Goal: Information Seeking & Learning: Find specific fact

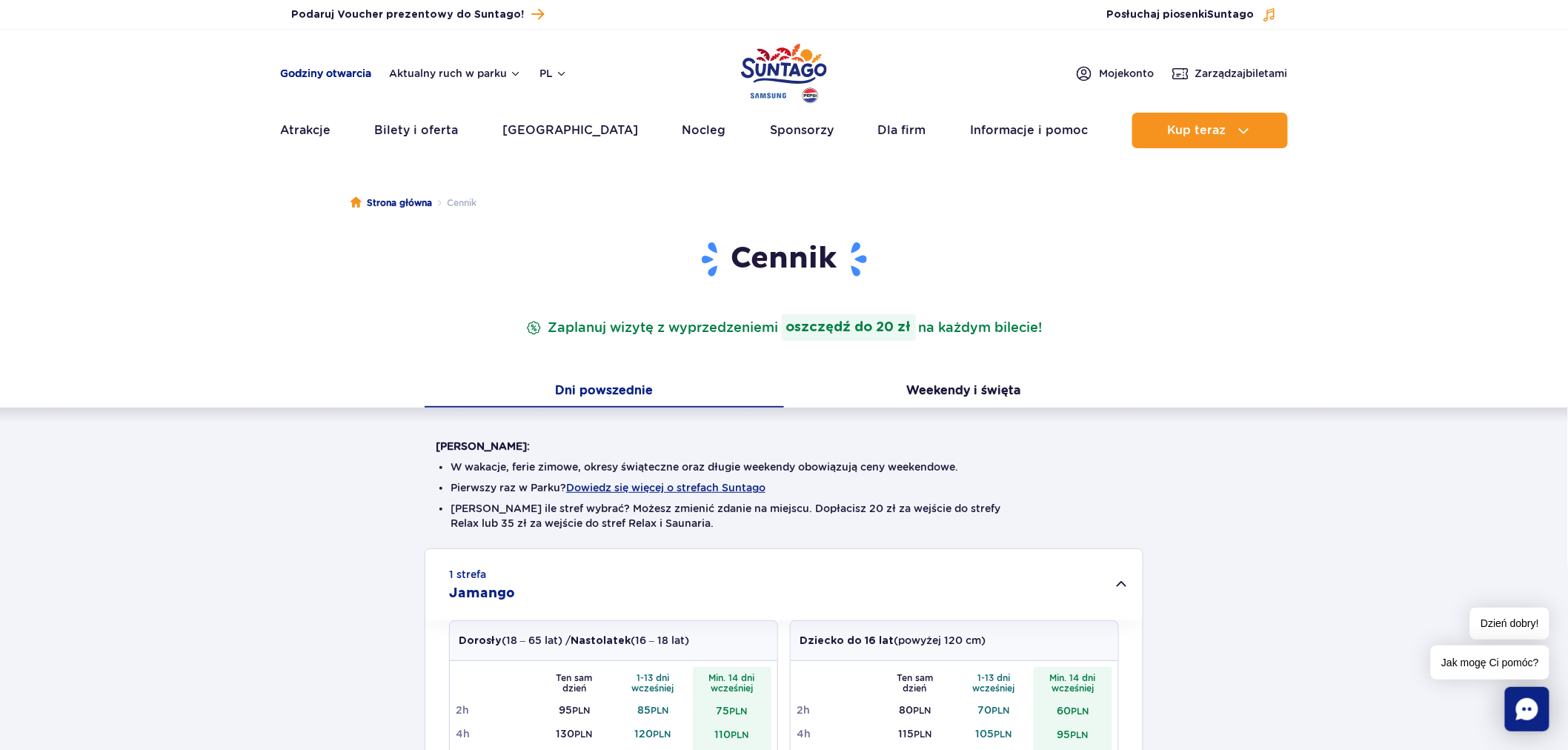
click at [313, 66] on link "Godziny otwarcia" at bounding box center [326, 73] width 91 height 15
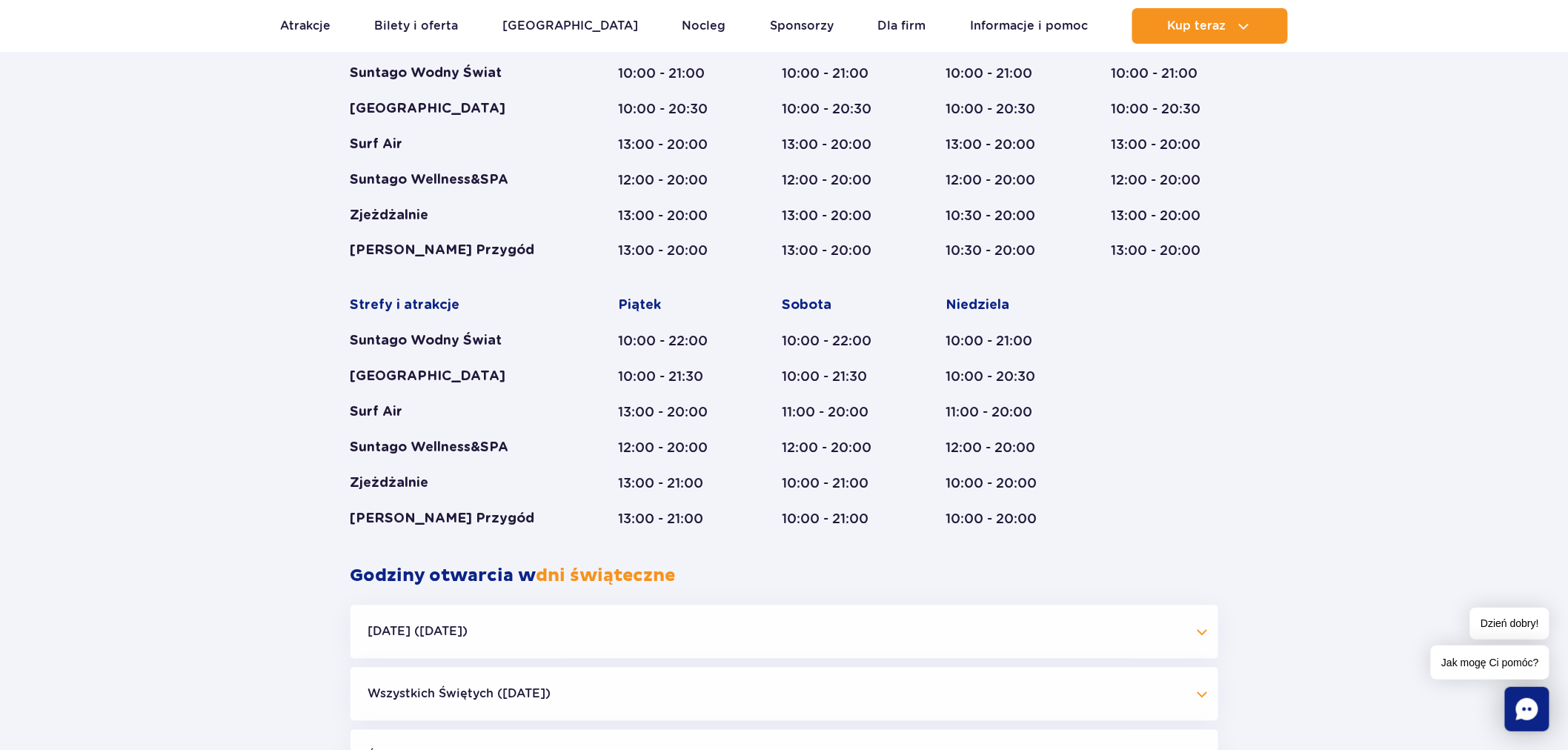
scroll to position [539, 0]
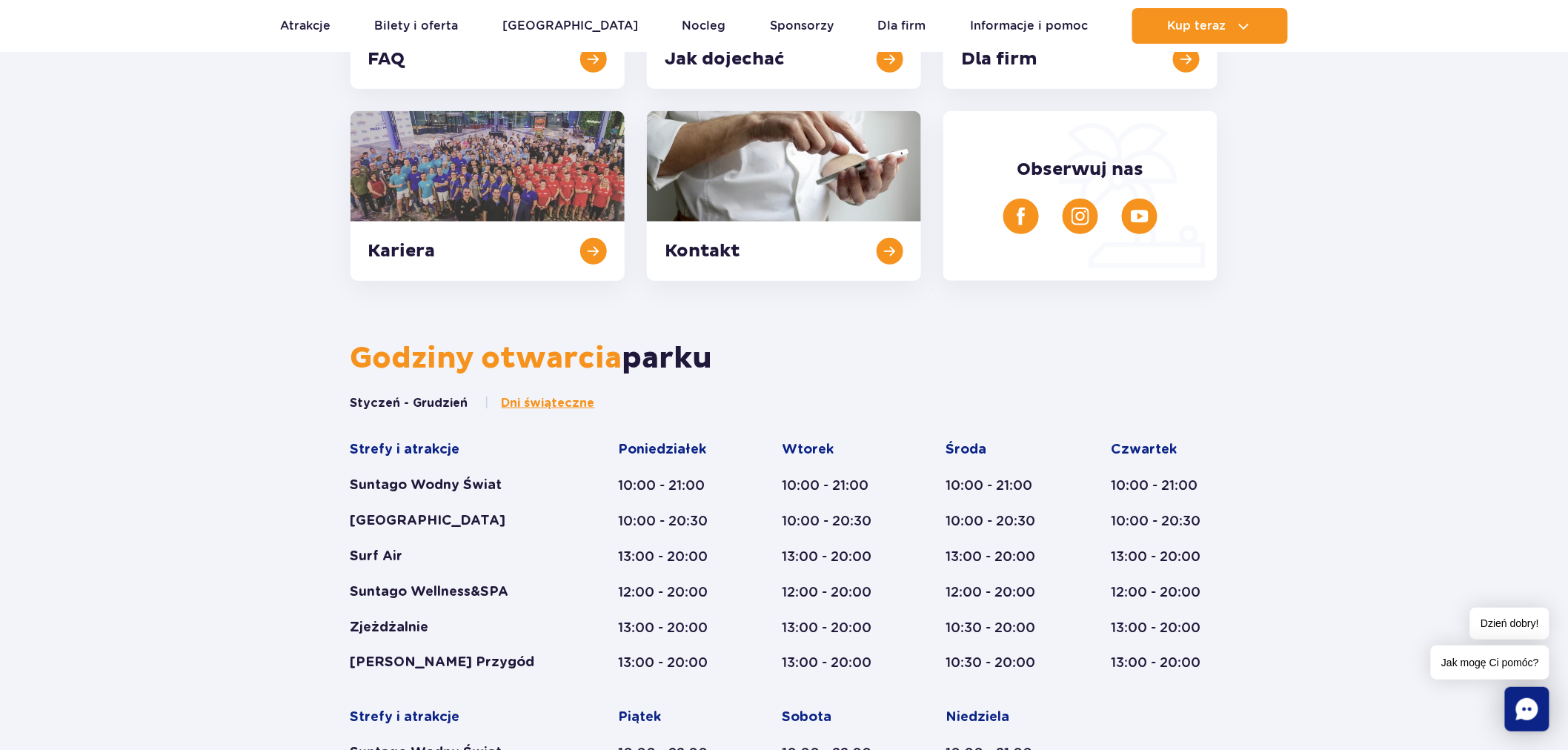
click at [422, 402] on button "Styczeń - Grudzień" at bounding box center [409, 402] width 118 height 16
click at [553, 399] on span "Dni świąteczne" at bounding box center [549, 402] width 94 height 16
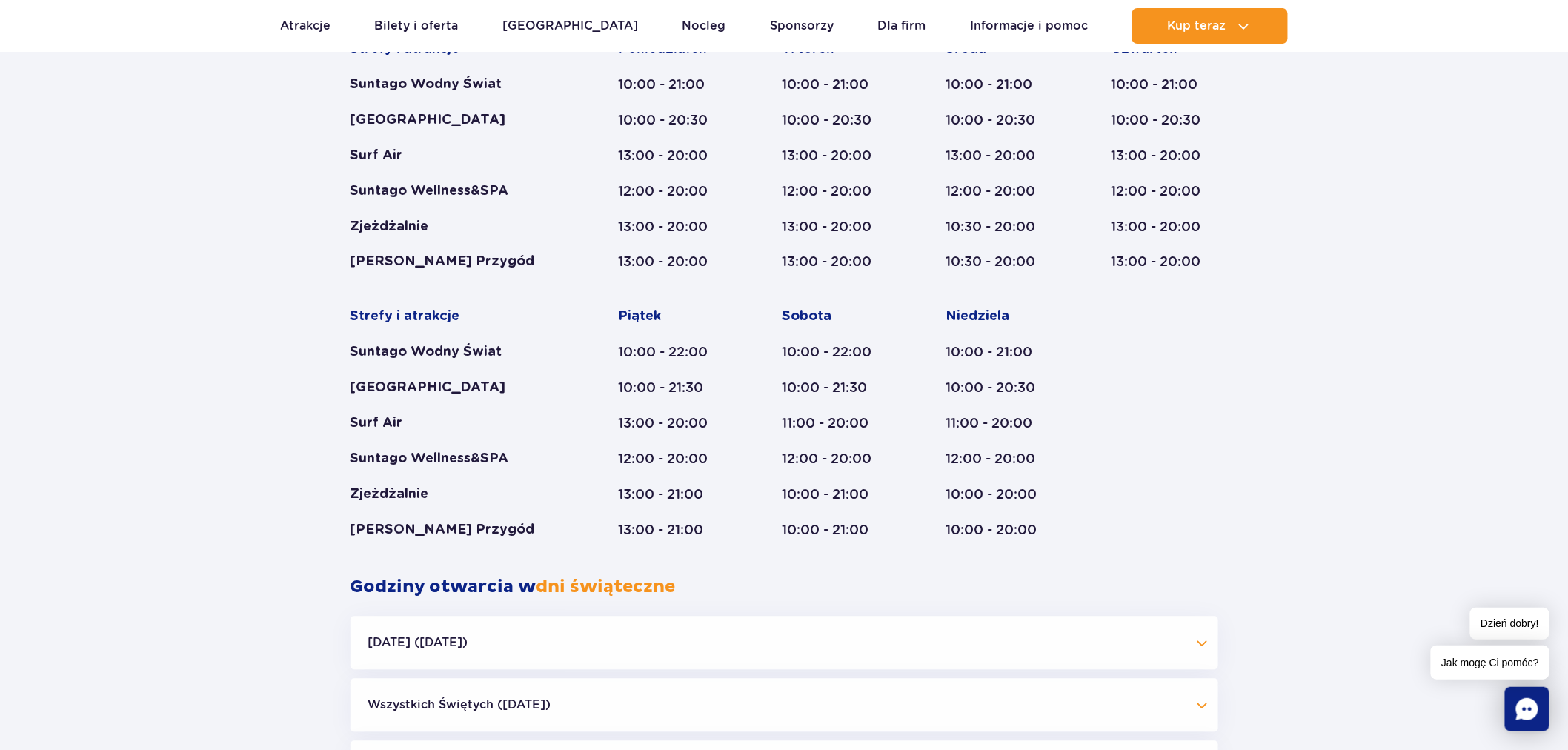
scroll to position [1187, 0]
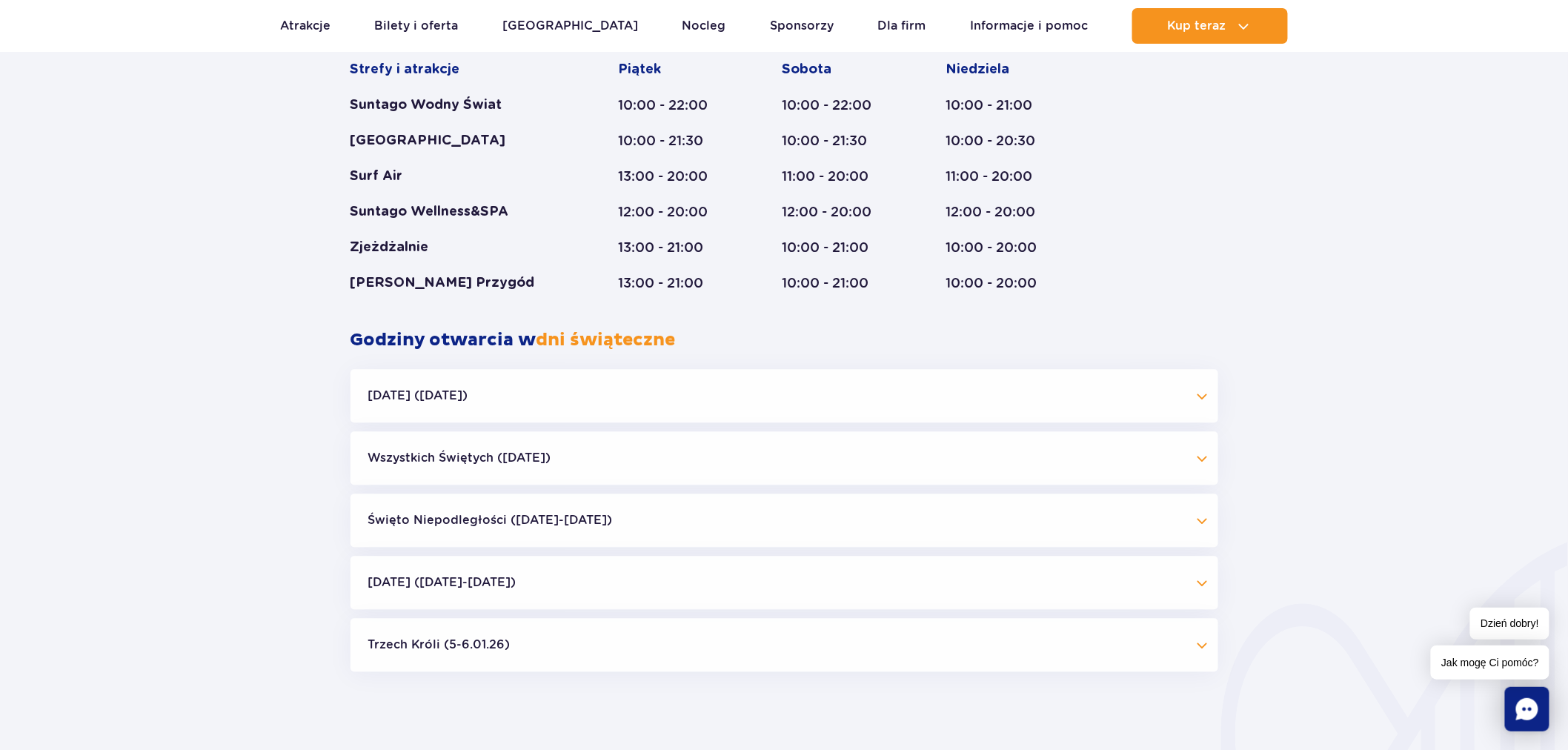
click at [540, 589] on button "Boże Narodzenie (23.12-01.01.26)" at bounding box center [784, 582] width 868 height 53
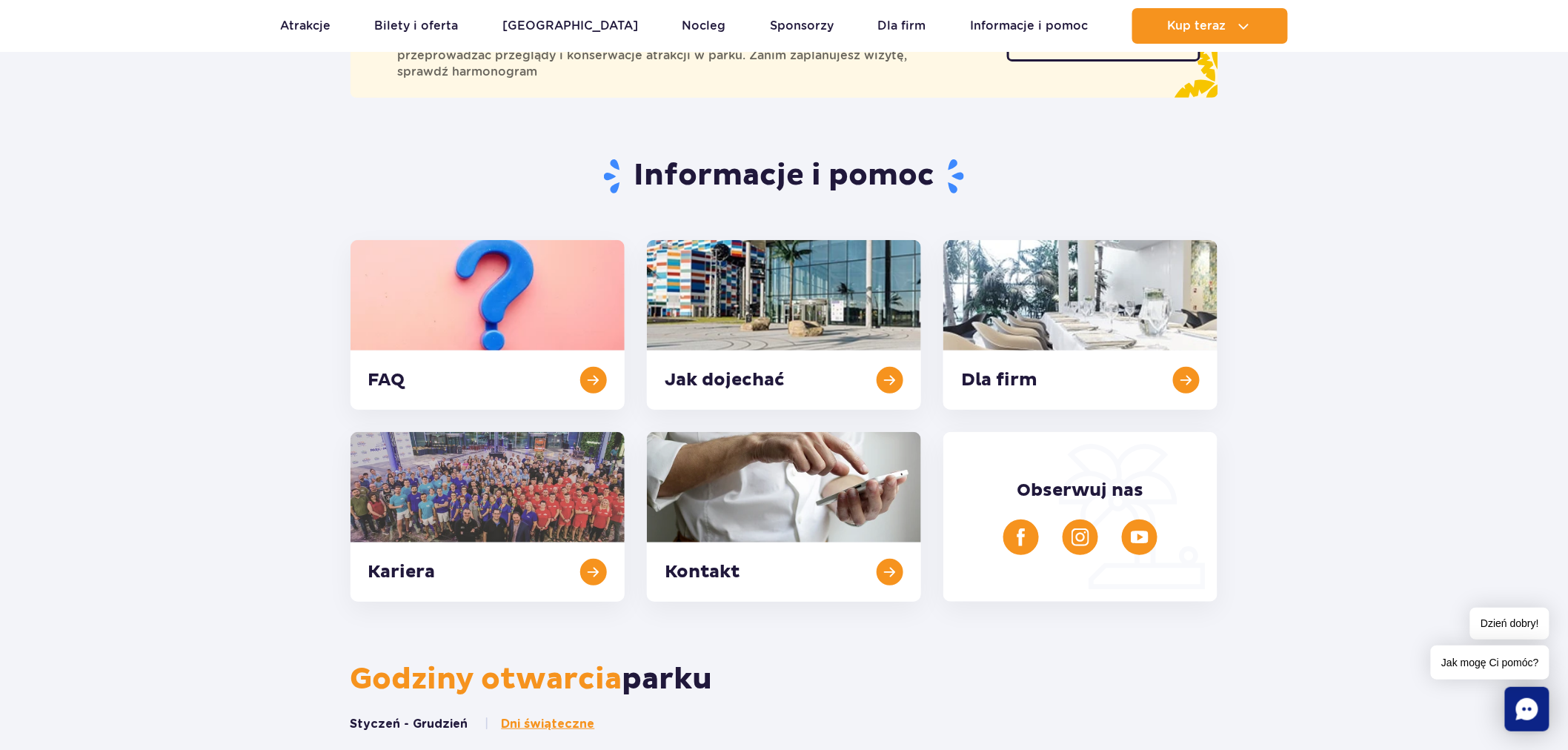
scroll to position [0, 0]
